Goal: Task Accomplishment & Management: Complete application form

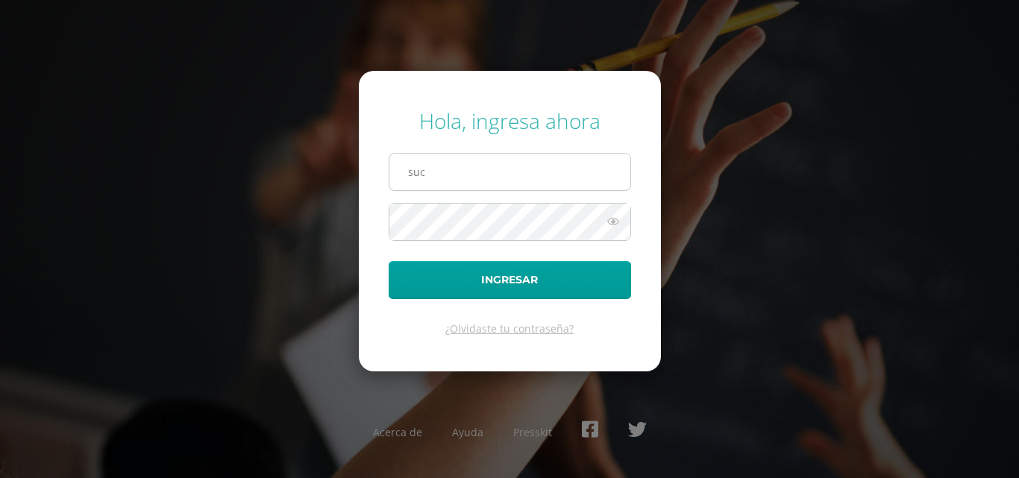
type input "[EMAIL_ADDRESS][DOMAIN_NAME]"
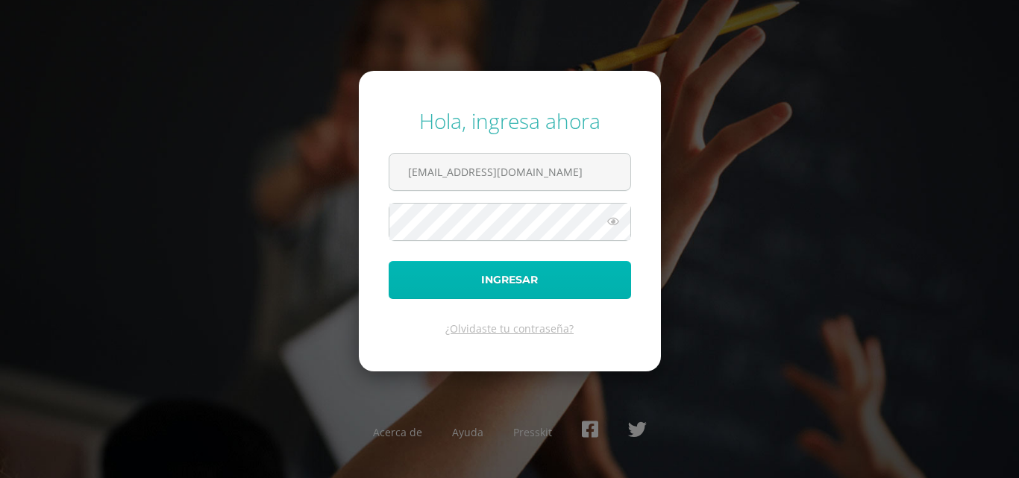
click at [507, 268] on button "Ingresar" at bounding box center [510, 280] width 242 height 38
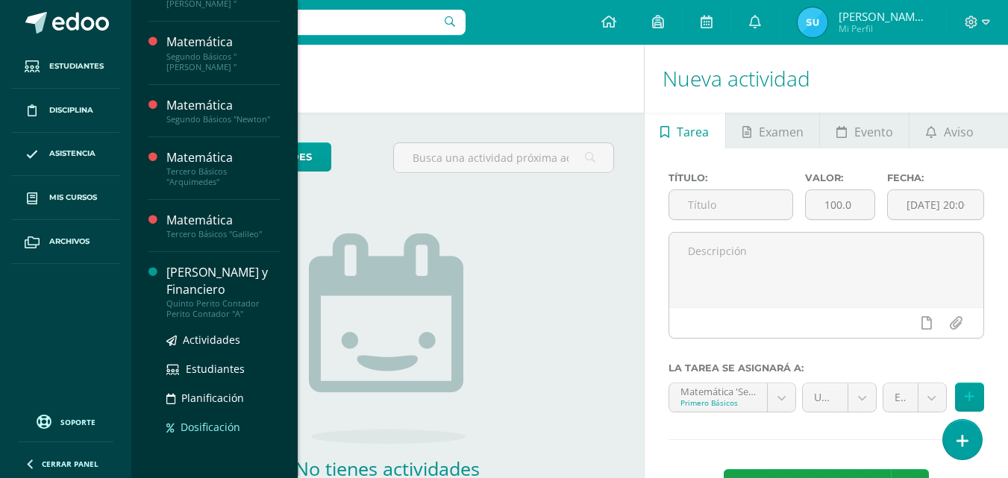
scroll to position [188, 0]
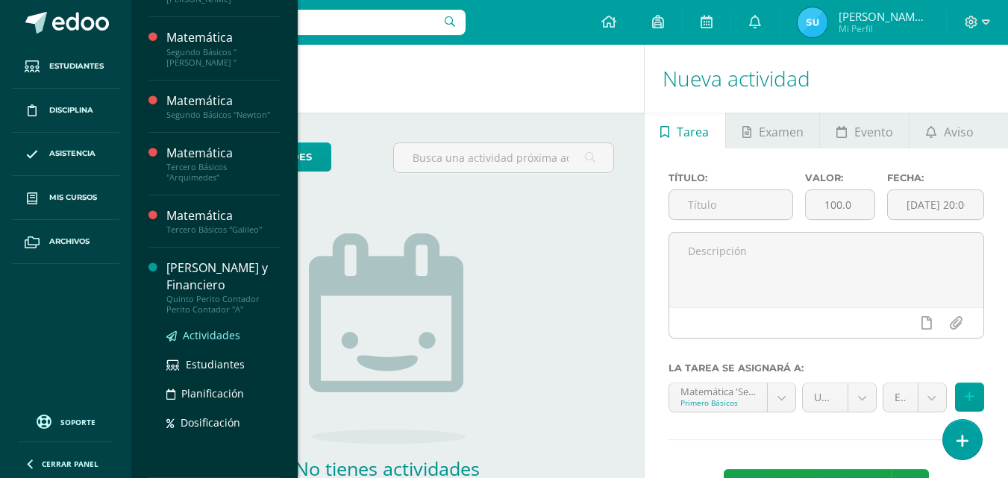
click at [188, 331] on span "Actividades" at bounding box center [211, 335] width 57 height 14
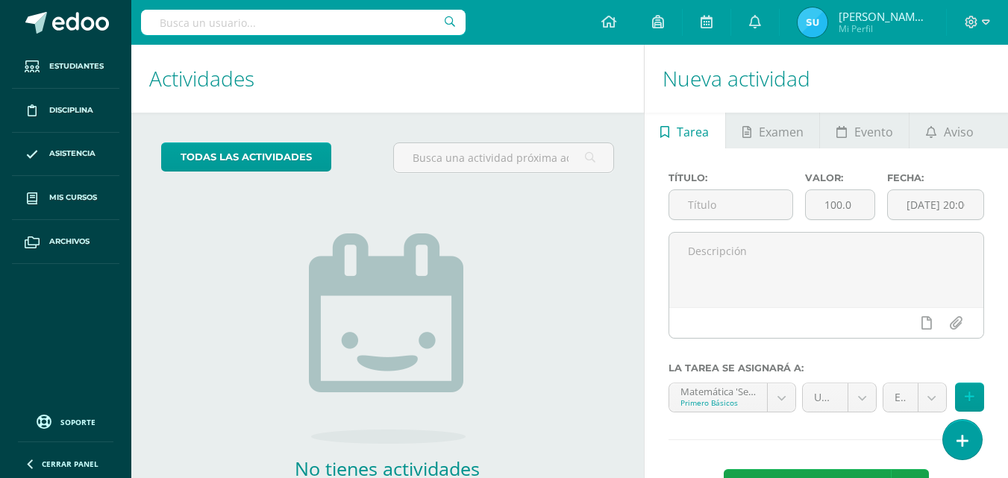
scroll to position [0, 0]
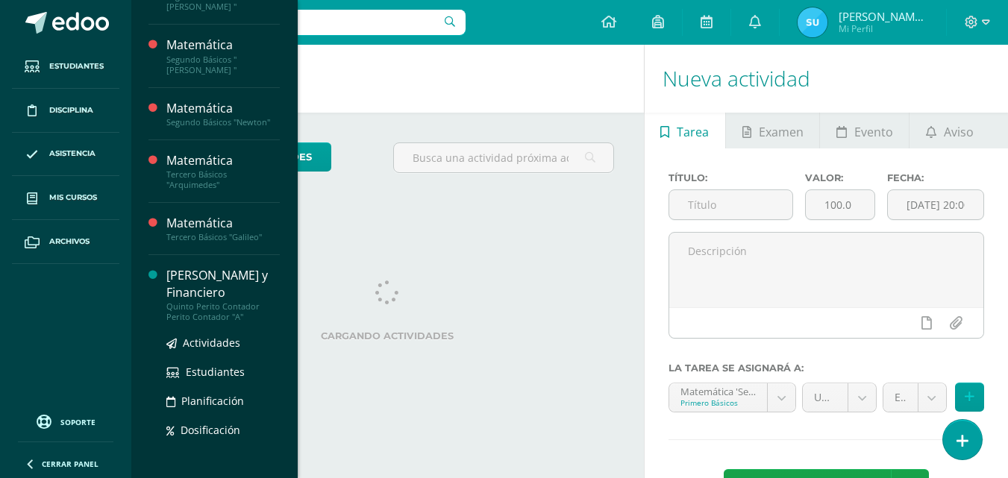
scroll to position [188, 0]
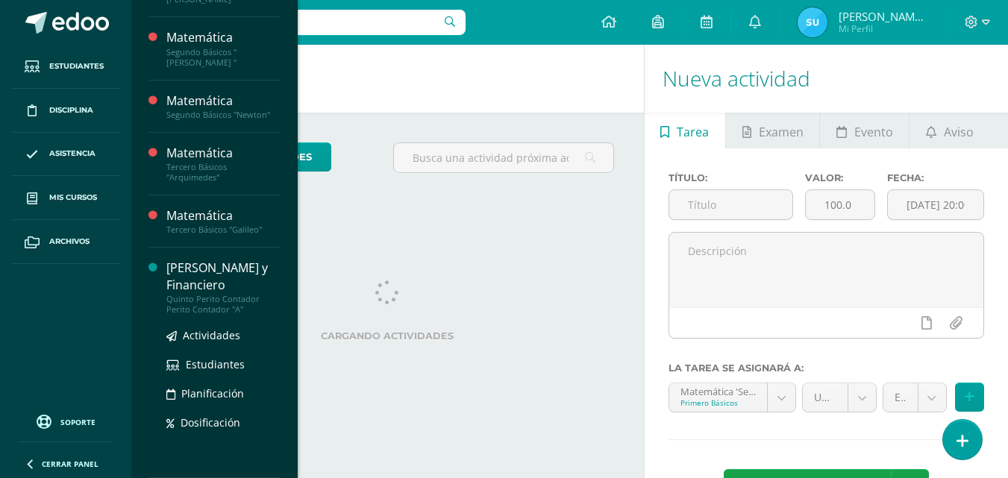
click at [193, 288] on div "[PERSON_NAME] y Financiero" at bounding box center [222, 277] width 113 height 34
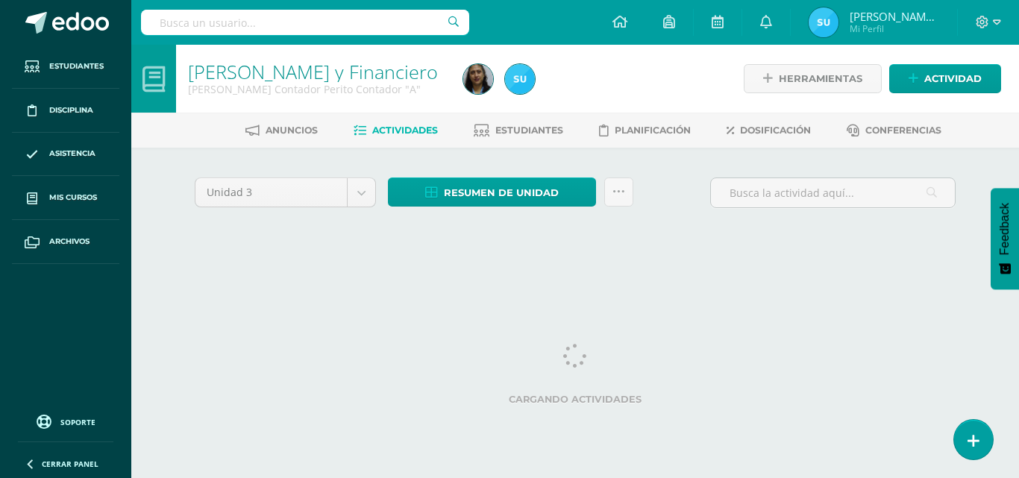
click at [235, 263] on div "Unidad 3 Unidad 1 Unidad 2 Unidad 3 Unidad 4 Resumen de unidad Descargar como H…" at bounding box center [575, 213] width 821 height 131
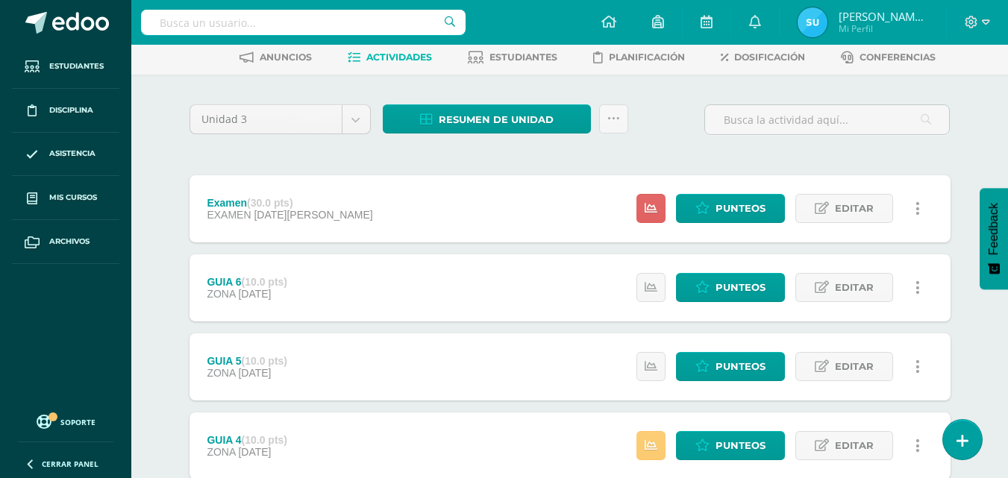
scroll to position [75, 0]
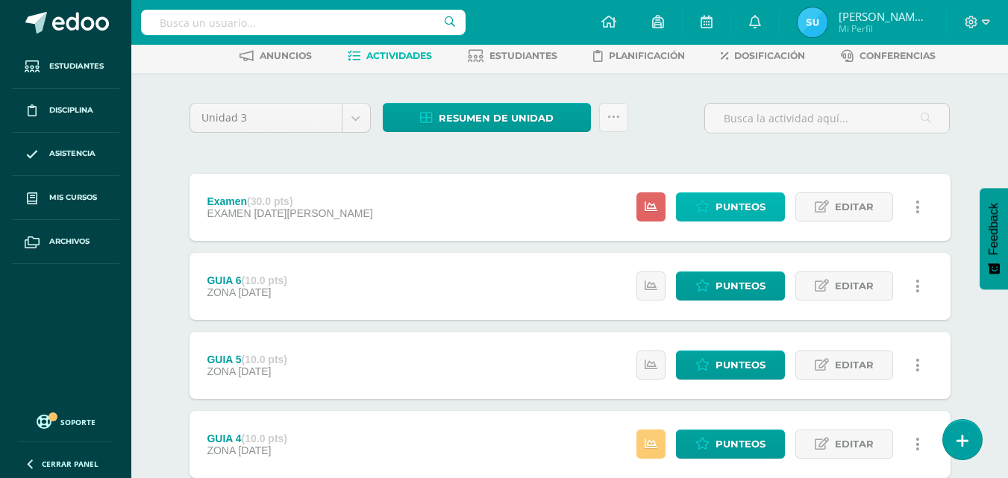
click at [721, 216] on span "Punteos" at bounding box center [741, 207] width 50 height 28
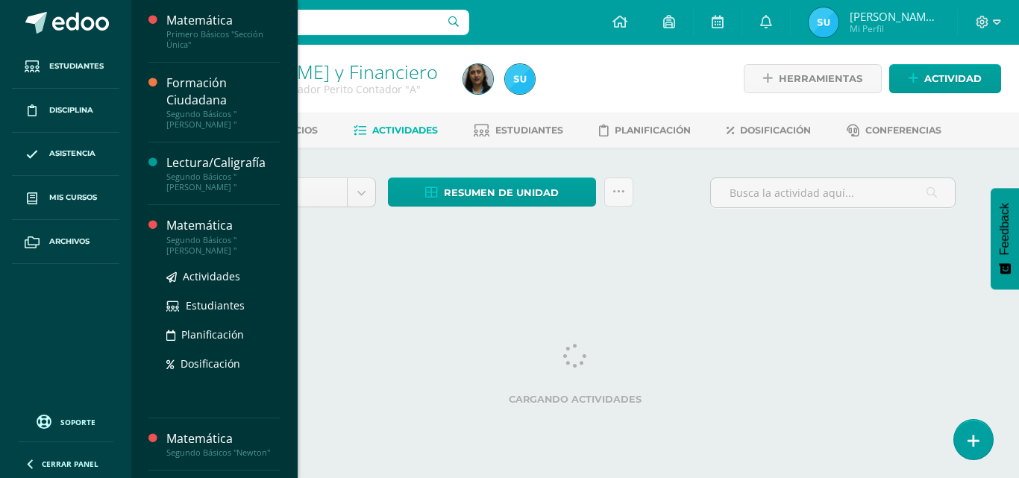
click at [202, 226] on div "Matemática" at bounding box center [222, 225] width 113 height 17
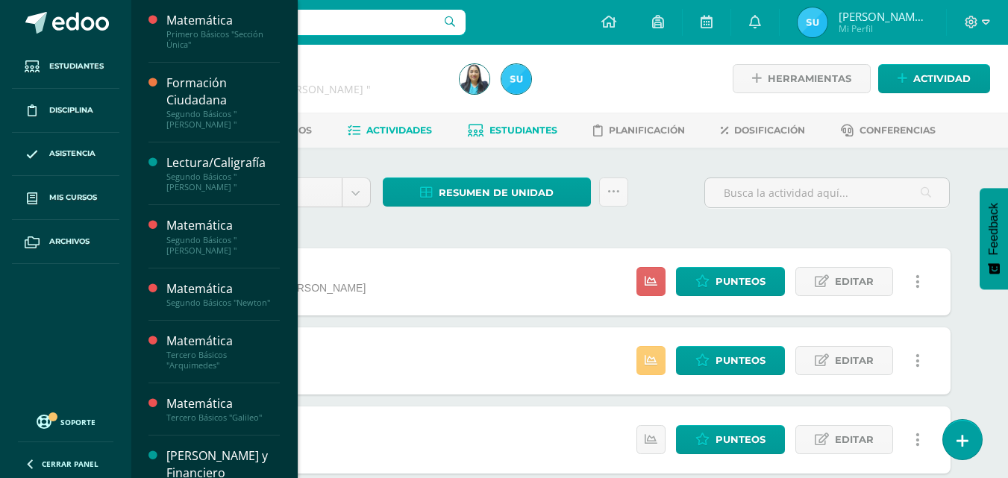
click at [501, 128] on span "Estudiantes" at bounding box center [523, 130] width 68 height 11
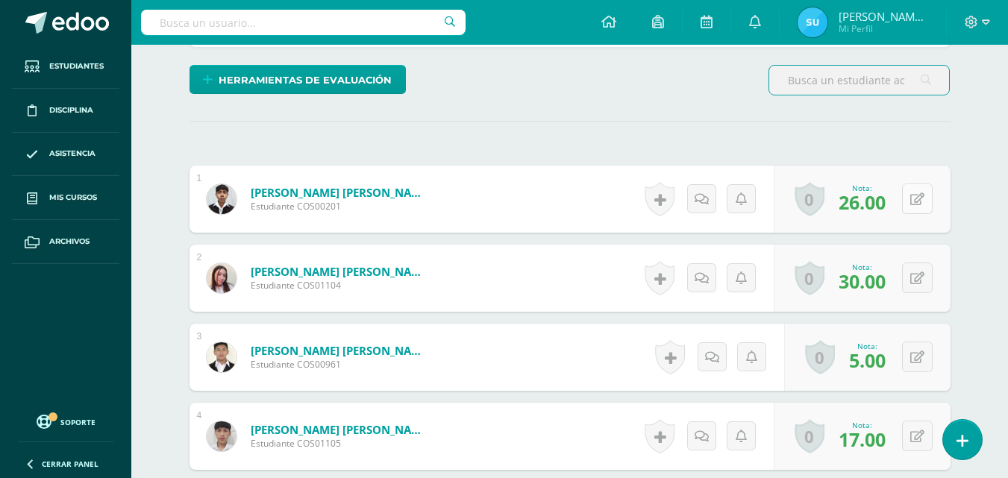
scroll to position [354, 0]
click at [912, 197] on icon at bounding box center [917, 198] width 14 height 13
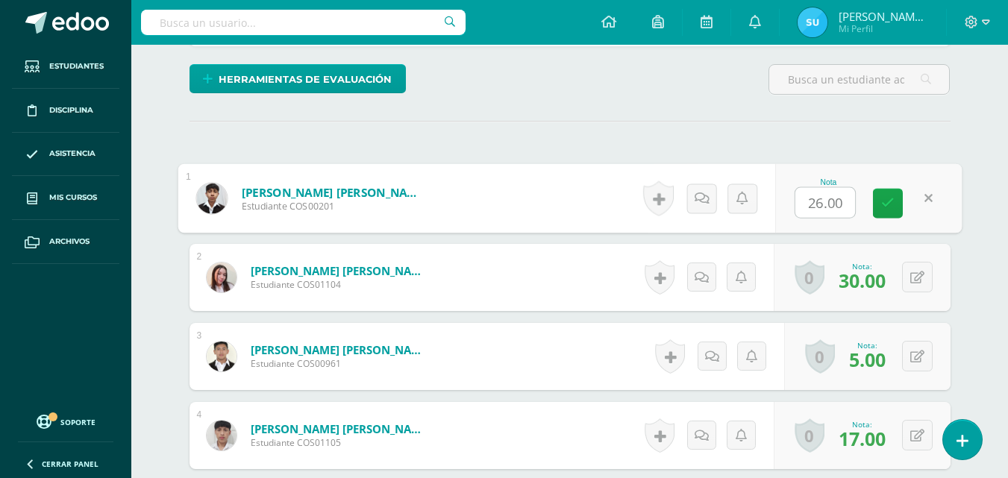
scroll to position [354, 0]
type input "30"
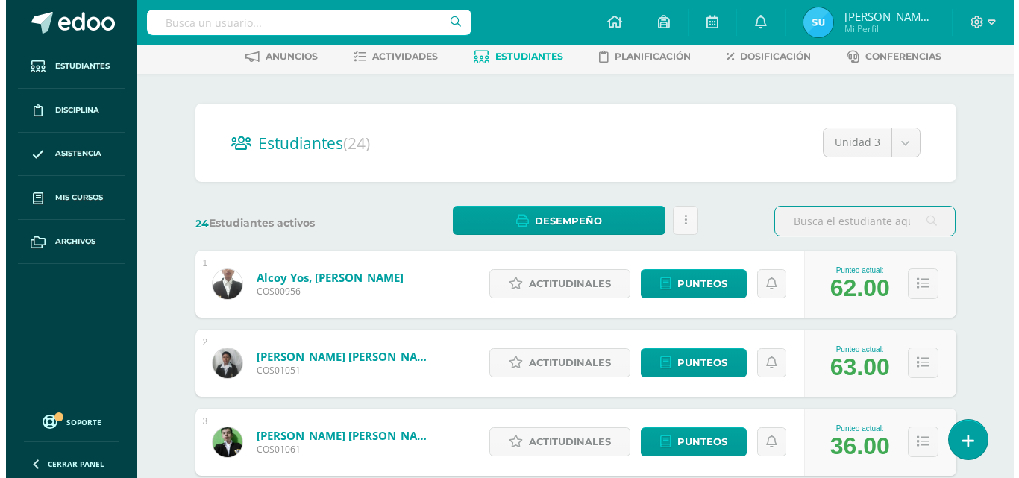
scroll to position [75, 0]
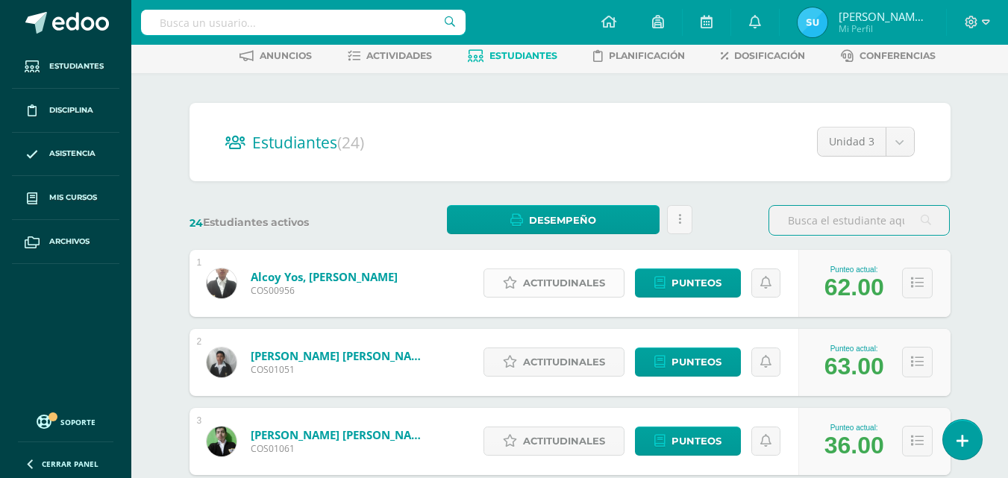
click at [566, 291] on span "Actitudinales" at bounding box center [564, 283] width 82 height 28
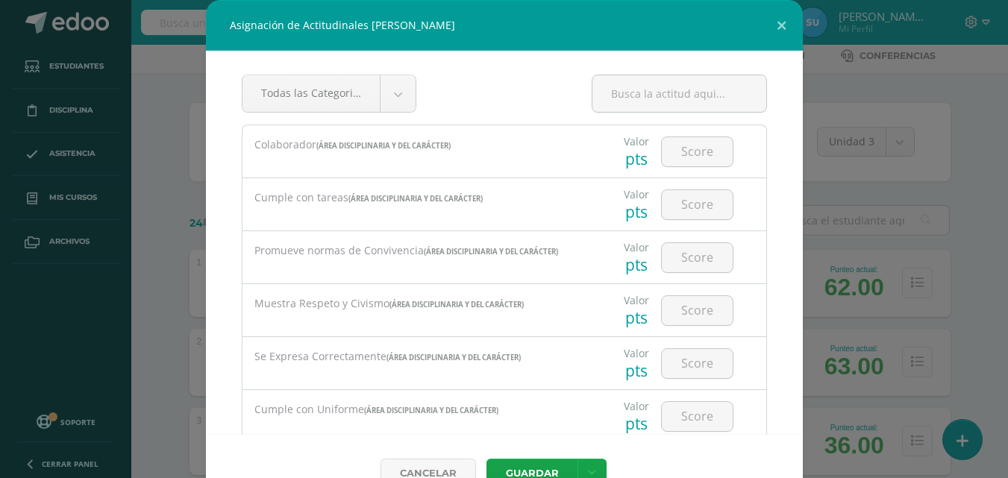
click at [747, 219] on div "Todas las Categorias Todas las Categorias Área Disciplinaria y del Carácter Sin…" at bounding box center [504, 242] width 597 height 383
click at [624, 286] on div "Valor pts" at bounding box center [636, 306] width 25 height 44
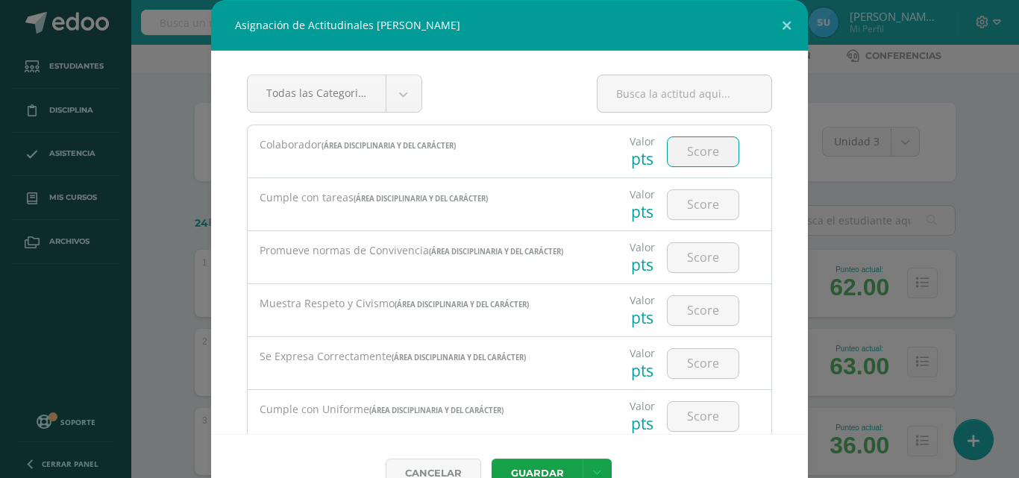
click at [695, 151] on input "number" at bounding box center [703, 151] width 71 height 29
type input "3"
click at [696, 191] on input "number" at bounding box center [703, 204] width 71 height 29
type input "2"
click at [692, 257] on input "number" at bounding box center [703, 257] width 71 height 29
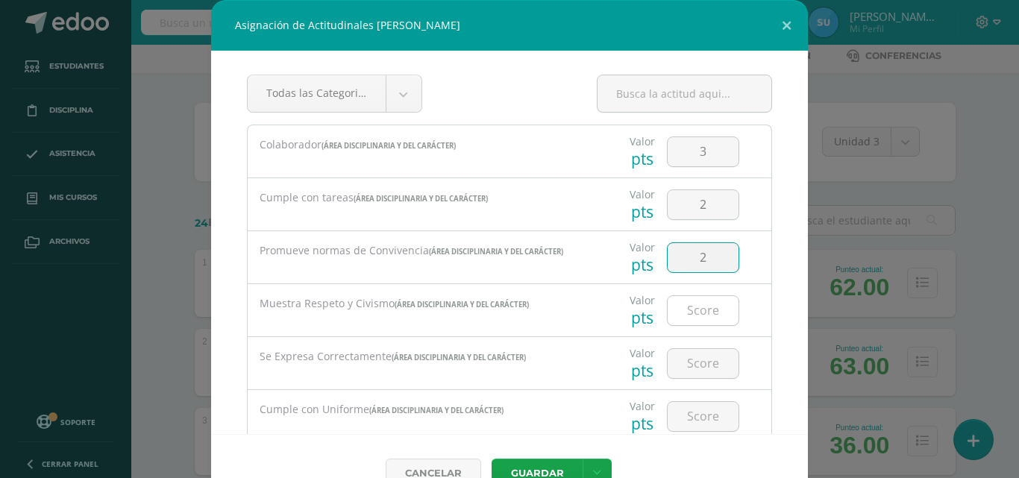
type input "2"
click at [708, 303] on input "number" at bounding box center [703, 310] width 71 height 29
click at [709, 315] on input "number" at bounding box center [703, 310] width 71 height 29
type input "2"
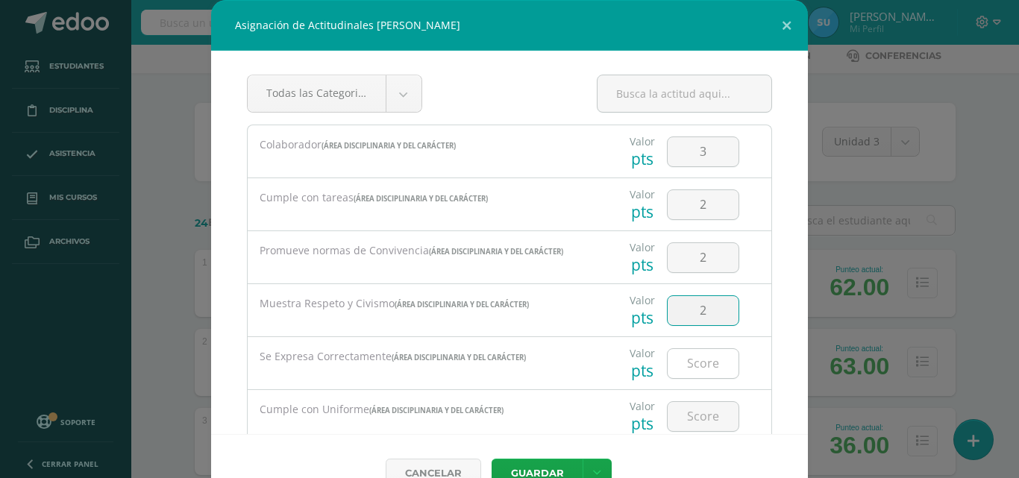
click at [701, 360] on input "number" at bounding box center [703, 363] width 71 height 29
type input "2"
click at [712, 404] on input "number" at bounding box center [703, 416] width 71 height 29
type input "3"
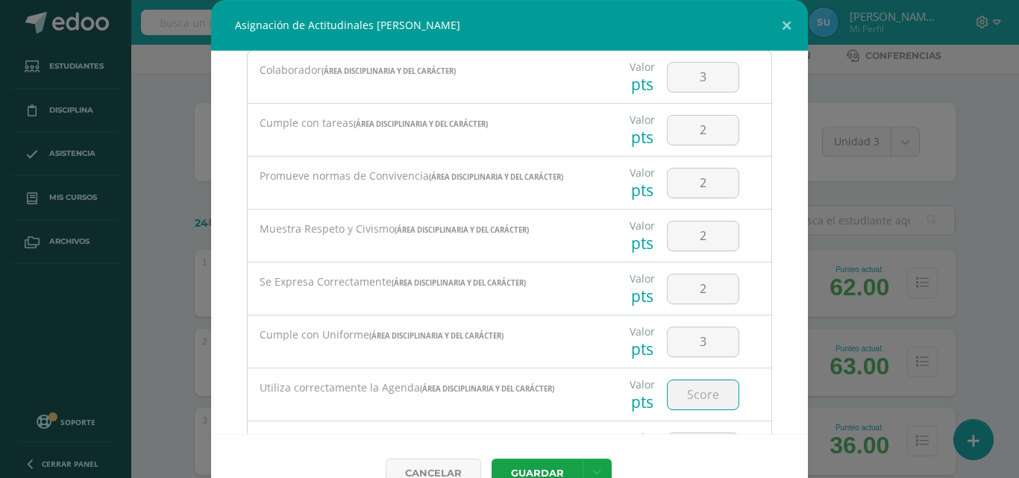
click at [709, 399] on input "number" at bounding box center [703, 395] width 71 height 29
type input "2"
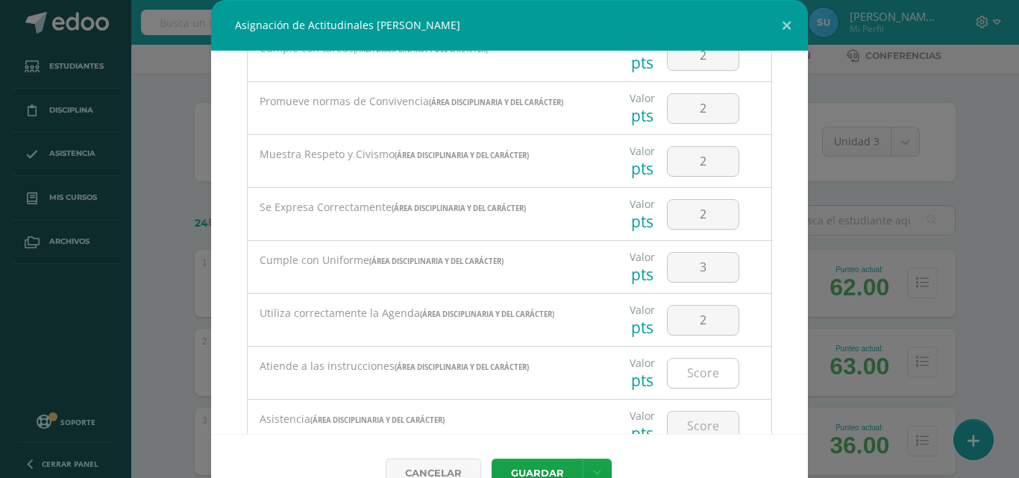
click at [693, 378] on input "number" at bounding box center [703, 373] width 71 height 29
type input "2"
click at [709, 423] on input "number" at bounding box center [703, 426] width 71 height 29
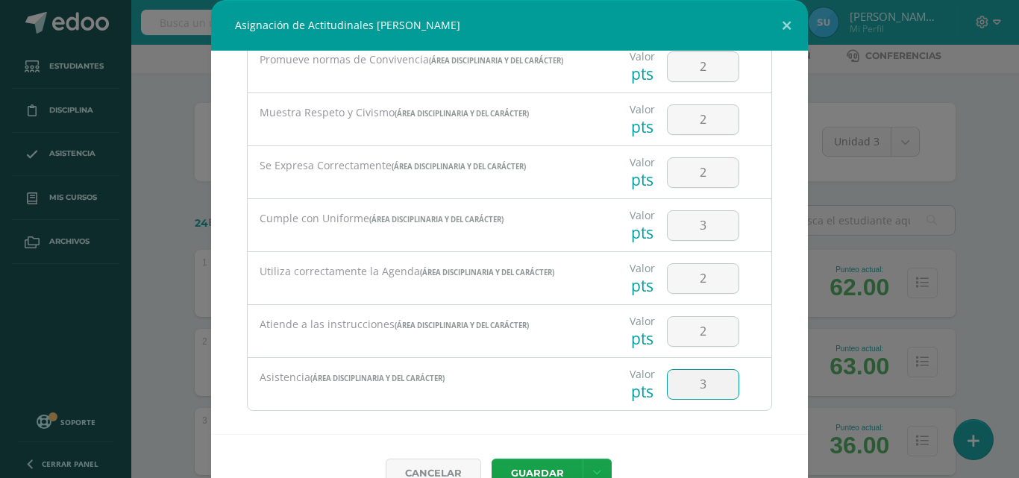
scroll to position [206, 0]
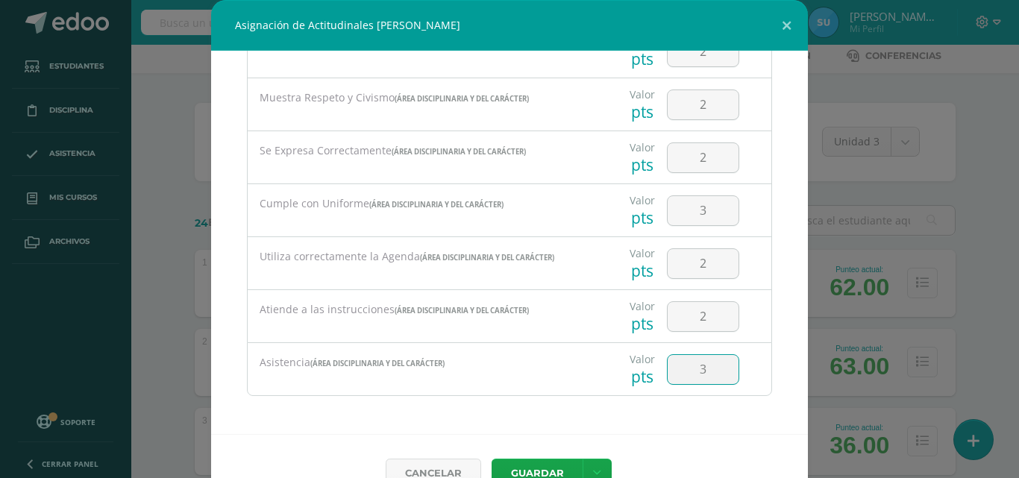
type input "3"
click at [804, 414] on div "Asignación de Actitudinales de Haile Stephen Alcoy Yos Todas las Categorias Tod…" at bounding box center [509, 256] width 1007 height 512
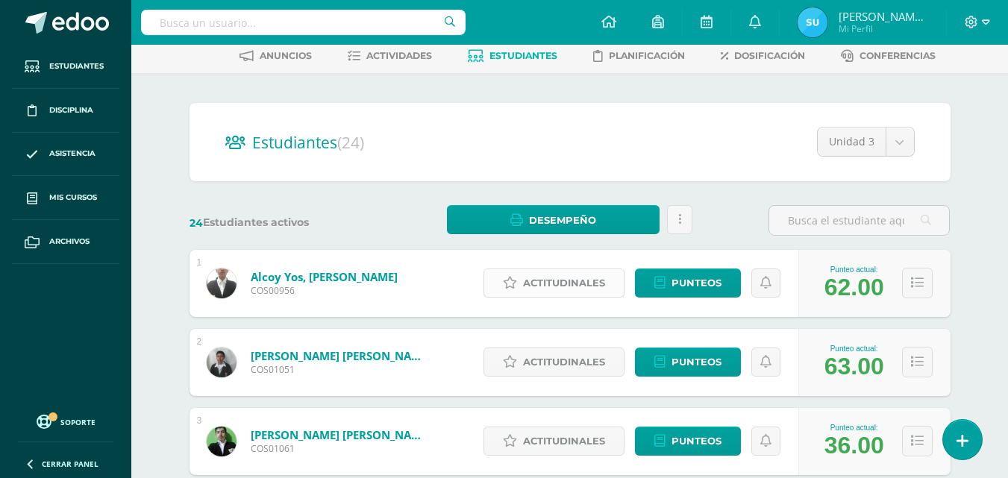
click at [585, 275] on span "Actitudinales" at bounding box center [564, 283] width 82 height 28
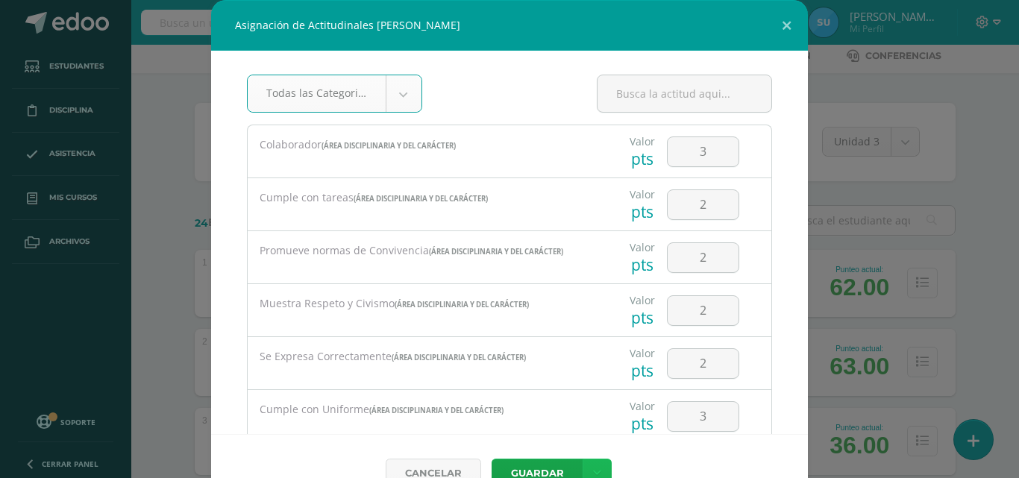
click at [598, 466] on link at bounding box center [597, 473] width 29 height 29
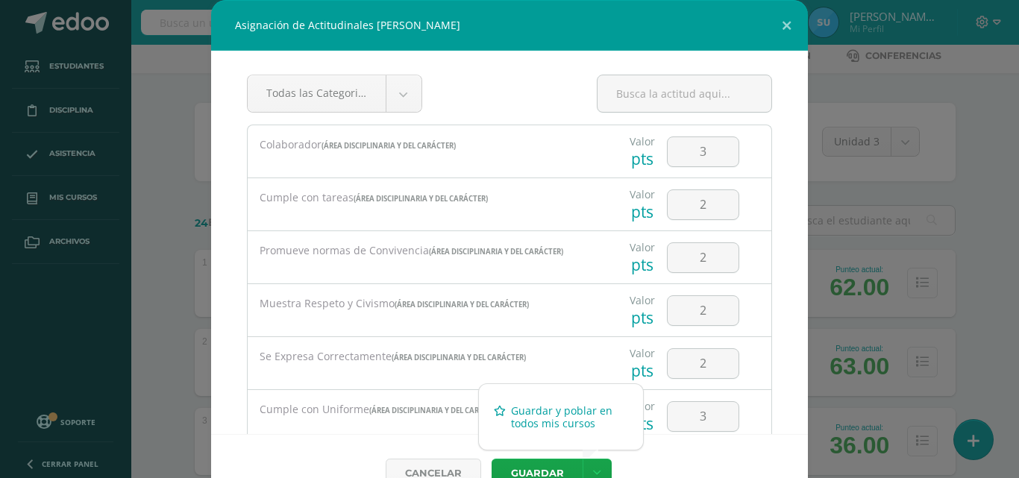
click at [574, 412] on link "Guardar y poblar en todos mis cursos" at bounding box center [561, 417] width 164 height 36
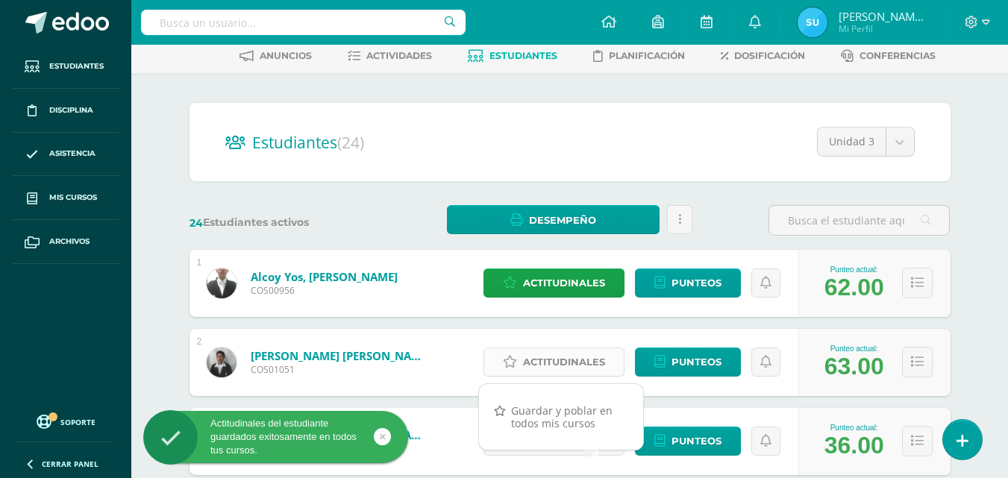
click at [597, 357] on span "Actitudinales" at bounding box center [564, 362] width 82 height 28
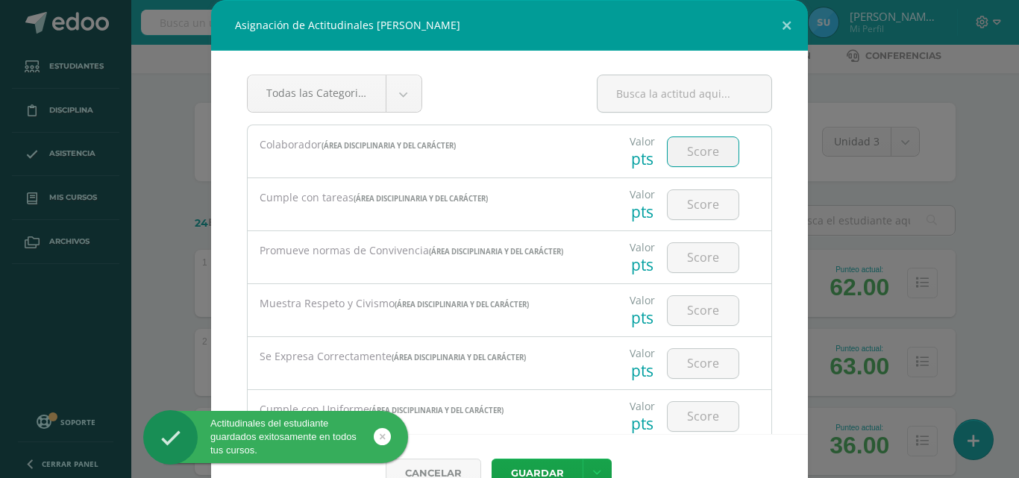
click at [700, 145] on input "number" at bounding box center [703, 151] width 71 height 29
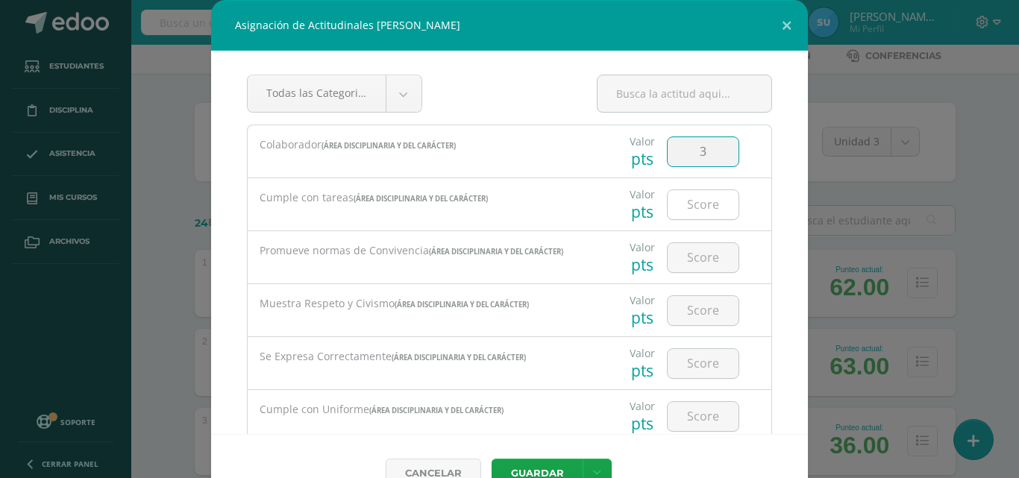
type input "3"
click at [687, 213] on input "number" at bounding box center [703, 204] width 71 height 29
type input "3"
click at [699, 257] on input "number" at bounding box center [703, 257] width 71 height 29
type input "3"
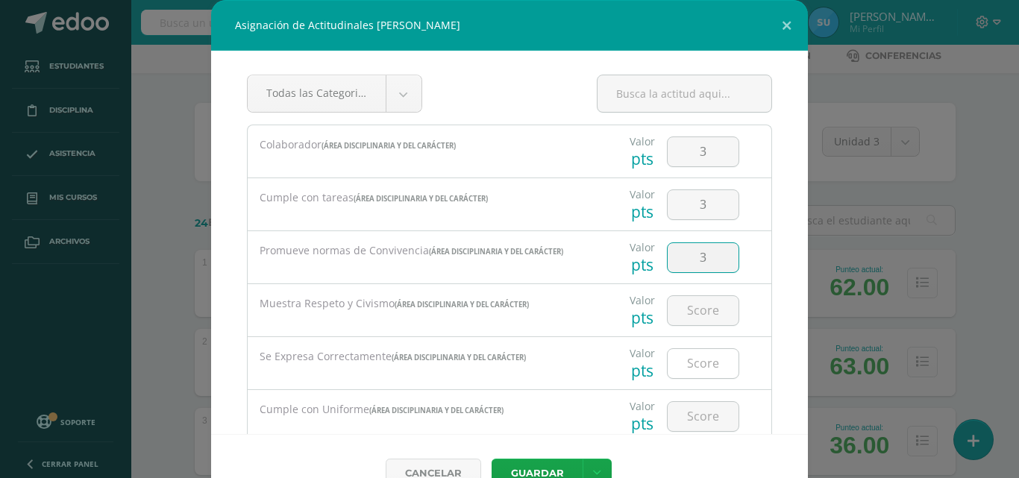
drag, startPoint x: 699, startPoint y: 306, endPoint x: 707, endPoint y: 351, distance: 46.1
click at [699, 310] on input "number" at bounding box center [703, 310] width 71 height 29
type input "3"
click at [708, 360] on input "number" at bounding box center [703, 363] width 71 height 29
type input "3"
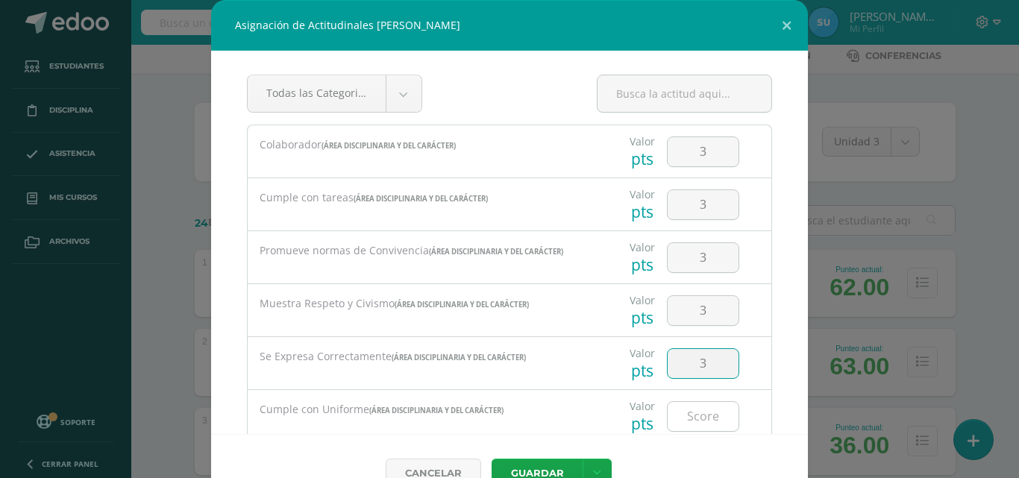
click at [701, 416] on input "number" at bounding box center [703, 416] width 71 height 29
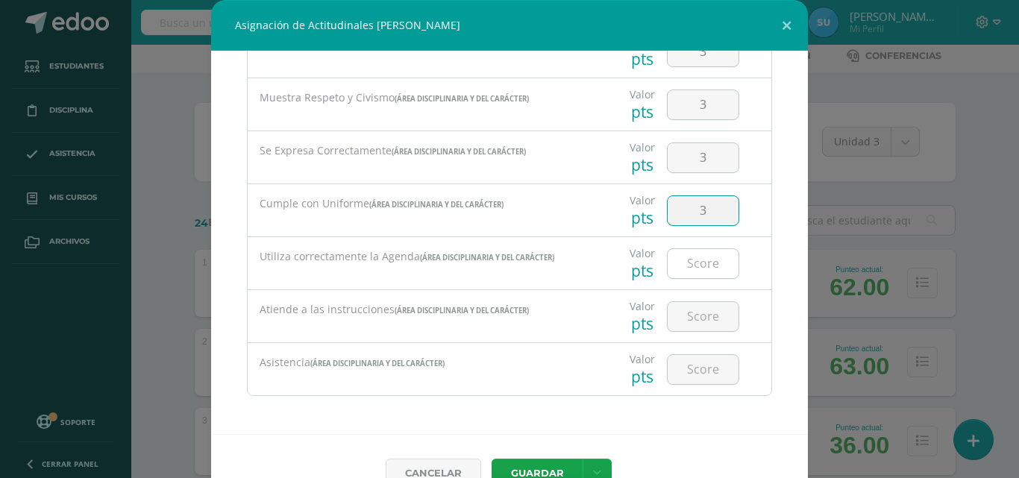
type input "3"
click at [702, 260] on input "number" at bounding box center [703, 263] width 71 height 29
type input "3"
click at [702, 306] on input "number" at bounding box center [703, 316] width 71 height 29
type input "3"
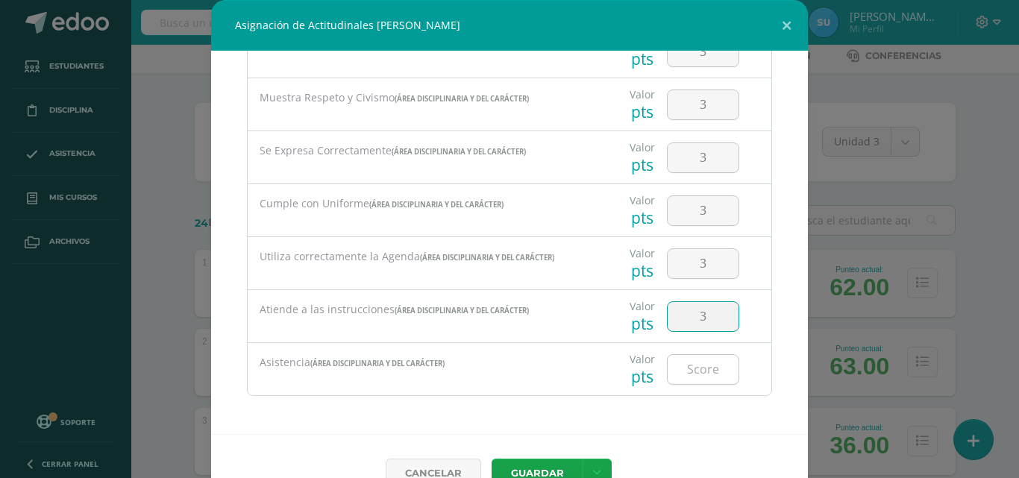
click at [700, 368] on input "number" at bounding box center [703, 369] width 71 height 29
type input "3"
click at [593, 471] on icon at bounding box center [597, 473] width 8 height 13
click at [542, 408] on link "Guardar y poblar en todos mis cursos" at bounding box center [561, 417] width 164 height 36
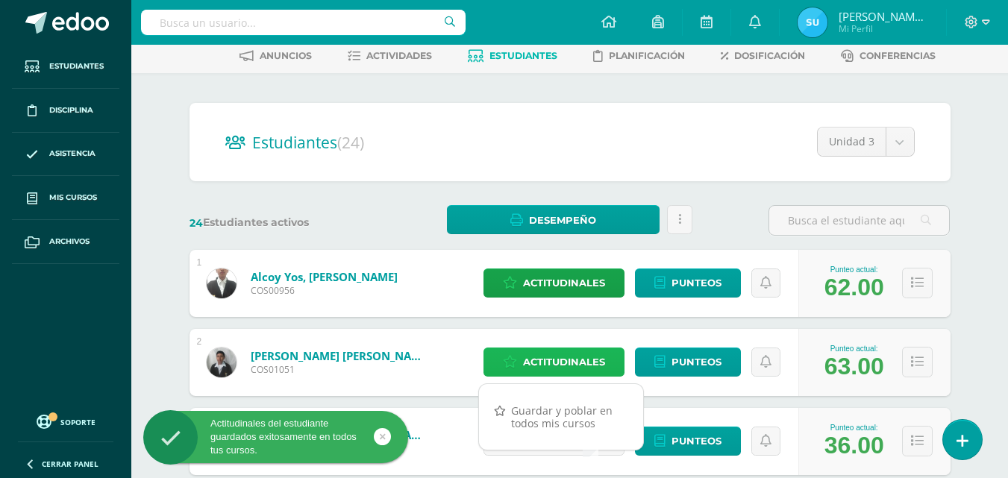
scroll to position [75, 0]
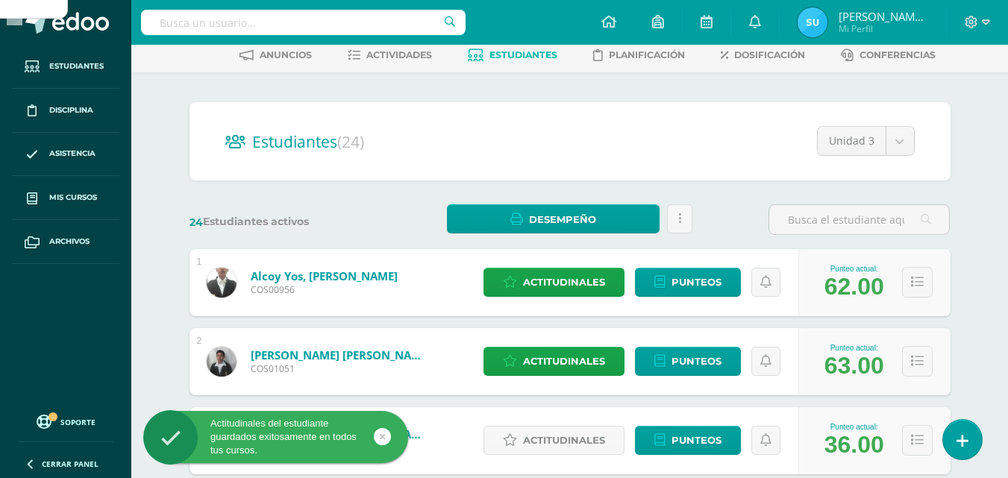
click at [421, 288] on div "1 Alcoy Yos, Haile Stephen COS00956 Punteo actual: 62.00 Actitudinales Punteos …" at bounding box center [570, 282] width 761 height 67
click at [566, 427] on span "Actitudinales" at bounding box center [564, 441] width 82 height 28
click at [0, 0] on div "Valor pts" at bounding box center [0, 0] width 0 height 0
click at [0, 0] on div "Muestra Respeto y Civismo (Área Disciplinaria y del Carácter)" at bounding box center [0, 0] width 0 height 0
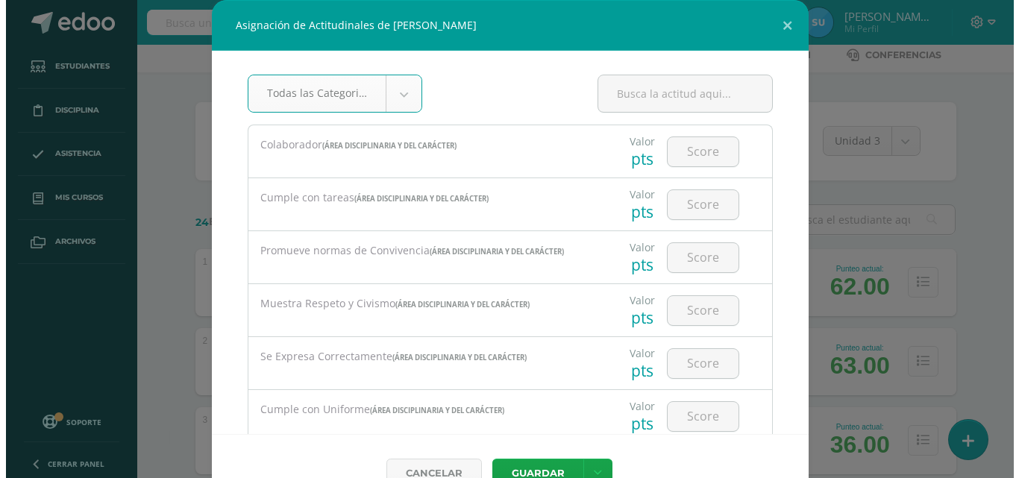
scroll to position [224, 0]
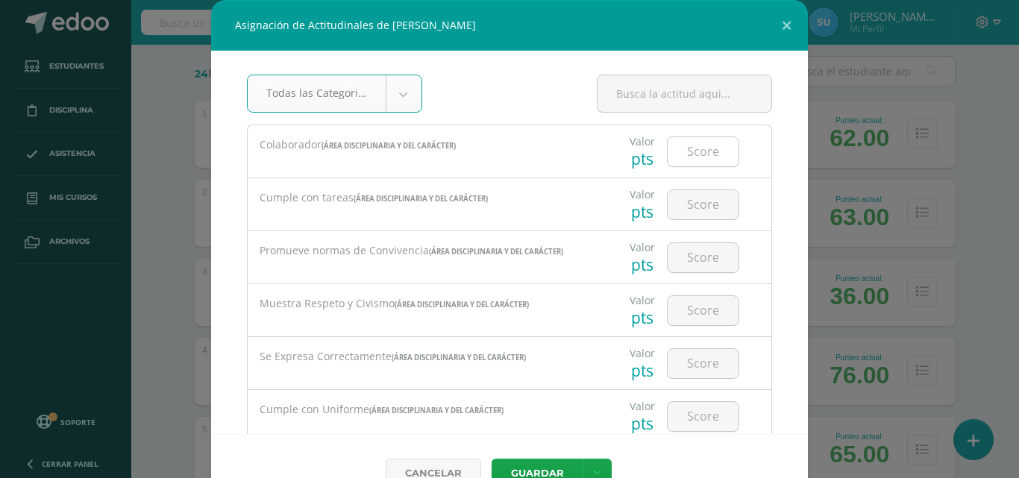
click at [703, 154] on input "number" at bounding box center [703, 151] width 71 height 29
type input "2"
click at [704, 209] on input "number" at bounding box center [703, 204] width 71 height 29
type input "2"
click at [701, 260] on input "number" at bounding box center [703, 257] width 71 height 29
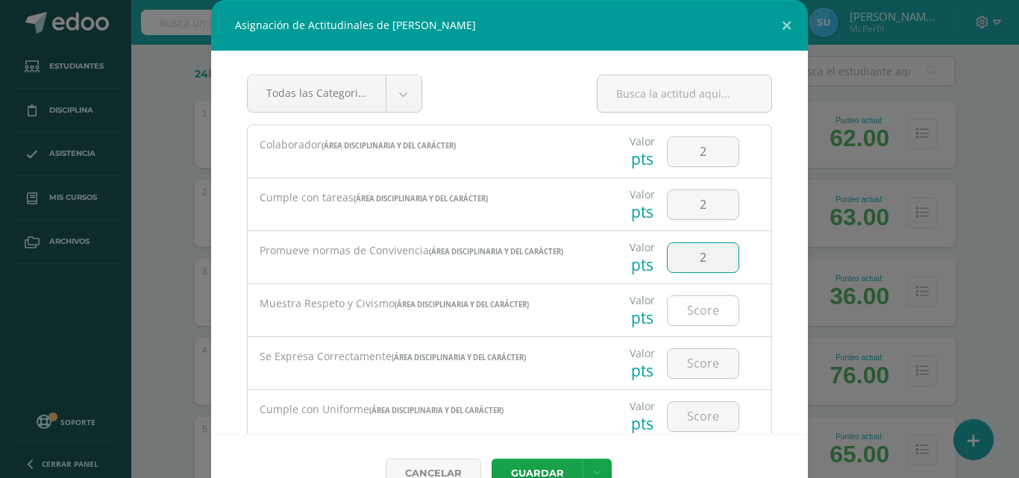
type input "2"
click at [709, 321] on input "number" at bounding box center [703, 310] width 71 height 29
type input "2"
click at [706, 357] on input "number" at bounding box center [703, 363] width 71 height 29
type input "2"
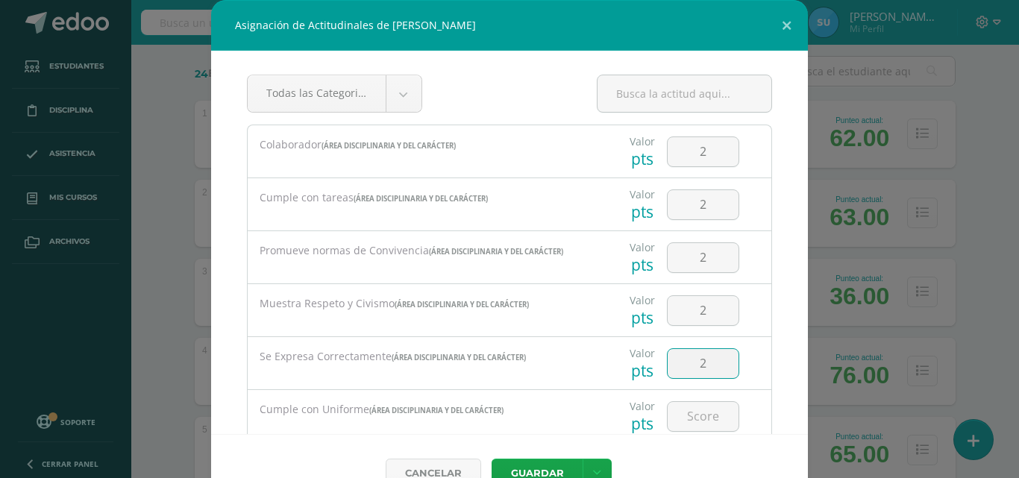
click at [695, 438] on div "Cancelar Guardar Guardar y poblar en todos mis cursos" at bounding box center [509, 473] width 597 height 78
click at [704, 416] on input "number" at bounding box center [703, 416] width 71 height 29
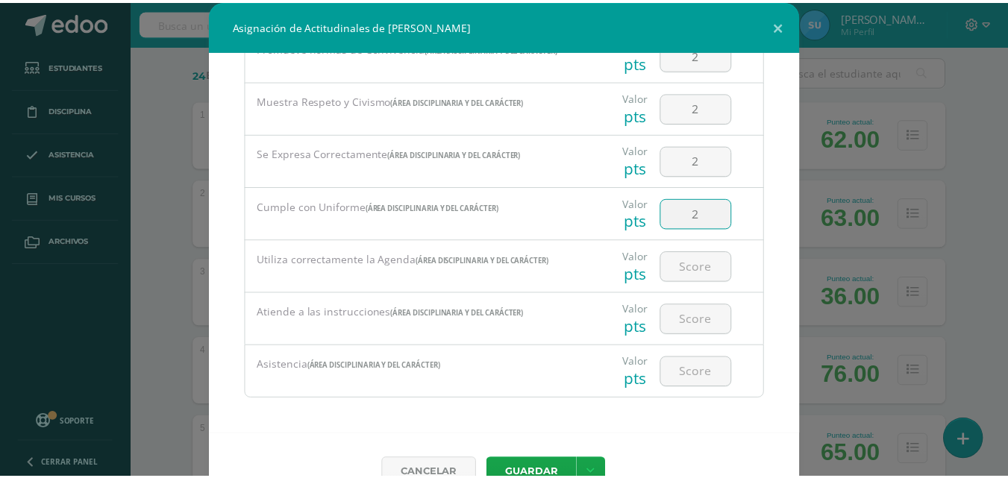
scroll to position [206, 0]
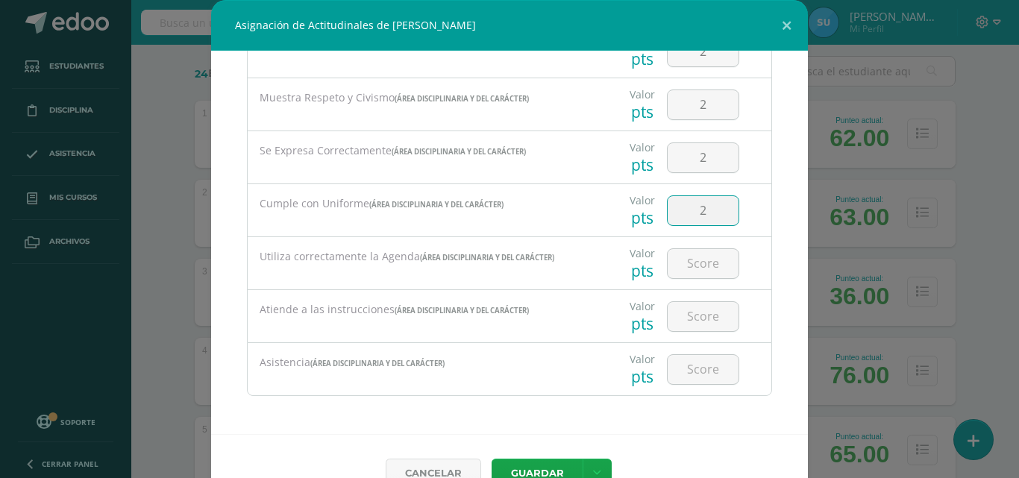
type input "2"
click at [684, 247] on div at bounding box center [703, 263] width 84 height 52
click at [704, 277] on input "number" at bounding box center [703, 263] width 71 height 29
type input "2"
click at [709, 316] on input "number" at bounding box center [703, 316] width 71 height 29
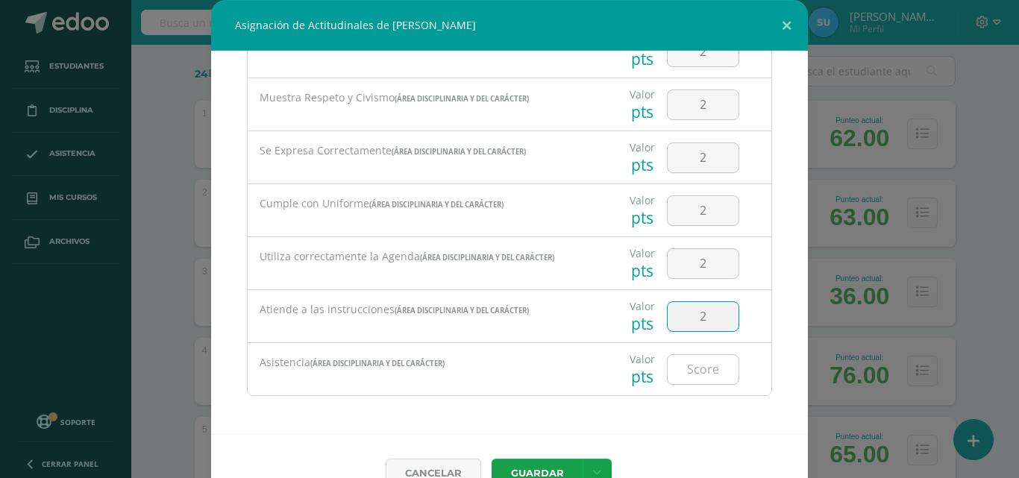
type input "2"
click at [682, 368] on input "number" at bounding box center [703, 369] width 71 height 29
type input "2"
type input "3"
click at [586, 462] on link at bounding box center [597, 473] width 29 height 29
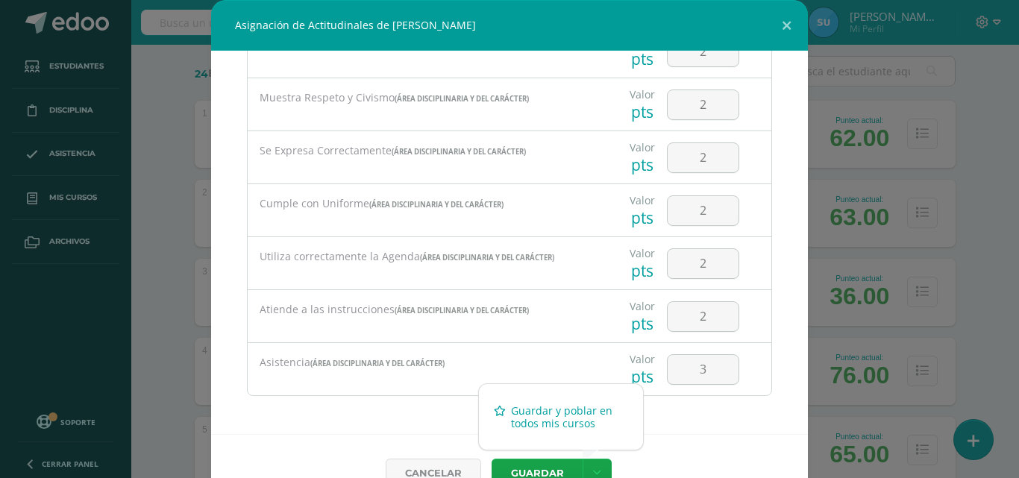
click at [563, 419] on link "Guardar y poblar en todos mis cursos" at bounding box center [561, 417] width 164 height 36
